Goal: Task Accomplishment & Management: Complete application form

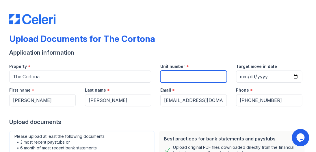
click at [168, 76] on input "Unit number" at bounding box center [193, 77] width 66 height 12
type input "915"
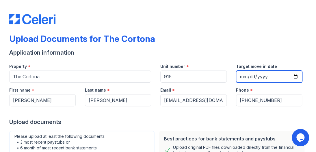
click at [237, 75] on input "Target move in date" at bounding box center [269, 77] width 66 height 12
type input "0022-12-02"
type input "[DATE]"
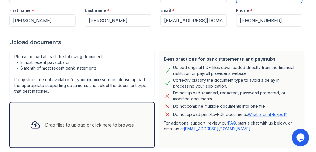
scroll to position [111, 0]
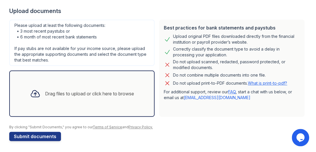
click at [73, 94] on div "Drag files to upload or click here to browse" at bounding box center [89, 93] width 89 height 7
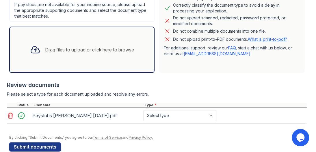
scroll to position [165, 0]
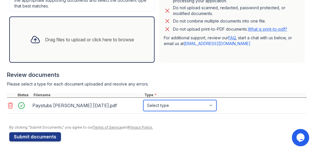
click at [212, 105] on select "Select type Paystub Bank Statement Offer Letter Tax Documents Benefit Award Let…" at bounding box center [179, 105] width 73 height 11
select select "paystub"
click at [143, 100] on select "Select type Paystub Bank Statement Offer Letter Tax Documents Benefit Award Let…" at bounding box center [179, 105] width 73 height 11
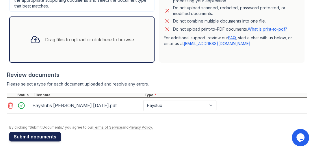
click at [45, 134] on button "Submit documents" at bounding box center [35, 136] width 52 height 9
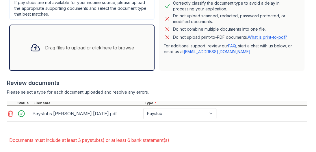
scroll to position [173, 0]
click at [22, 112] on div at bounding box center [23, 113] width 16 height 8
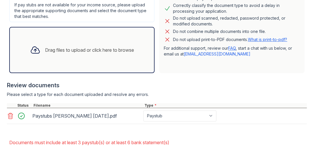
scroll to position [113, 0]
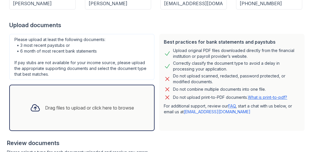
click at [65, 108] on div "Drag files to upload or click here to browse" at bounding box center [89, 107] width 89 height 7
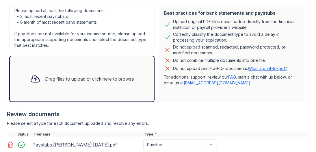
scroll to position [200, 0]
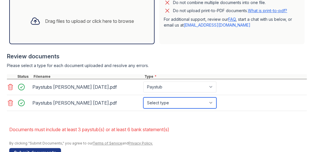
click at [212, 102] on select "Select type Paystub Bank Statement Offer Letter Tax Documents Benefit Award Let…" at bounding box center [179, 102] width 73 height 11
select select "paystub"
click at [143, 97] on select "Select type Paystub Bank Statement Offer Letter Tax Documents Benefit Award Let…" at bounding box center [179, 102] width 73 height 11
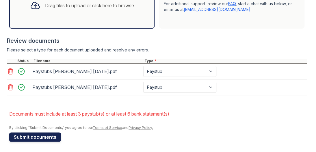
click at [36, 136] on button "Submit documents" at bounding box center [35, 136] width 52 height 9
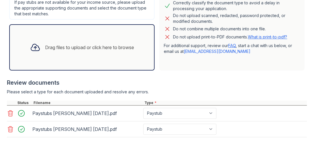
scroll to position [202, 0]
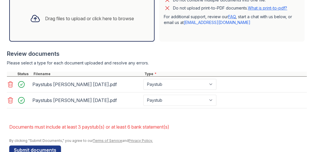
click at [47, 82] on div "Paystubs [PERSON_NAME] [DATE].pdf" at bounding box center [86, 84] width 109 height 9
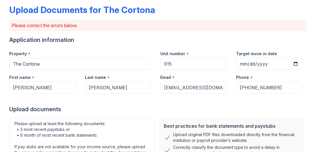
scroll to position [0, 0]
